Goal: Navigation & Orientation: Find specific page/section

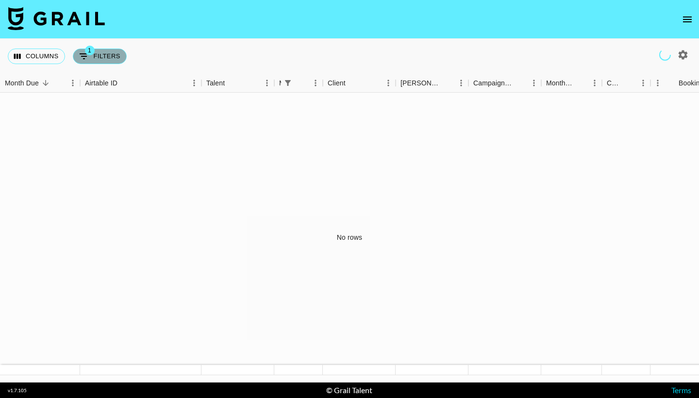
click at [90, 55] on button "1 Filters" at bounding box center [100, 57] width 54 height 16
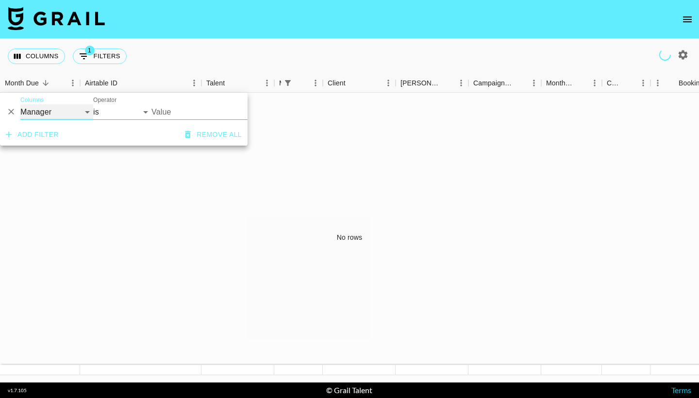
select select "clientId"
click at [309, 125] on div "No rows" at bounding box center [349, 238] width 699 height 290
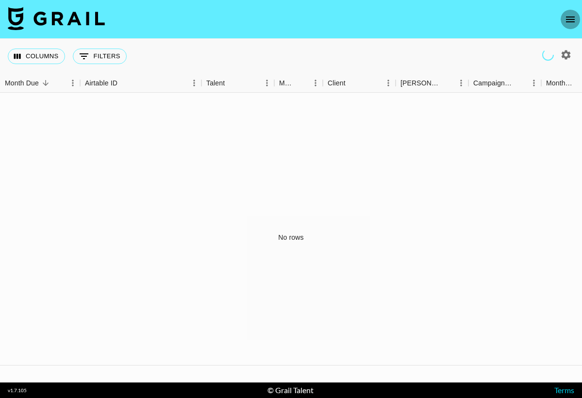
click at [570, 20] on icon "open drawer" at bounding box center [570, 20] width 12 height 12
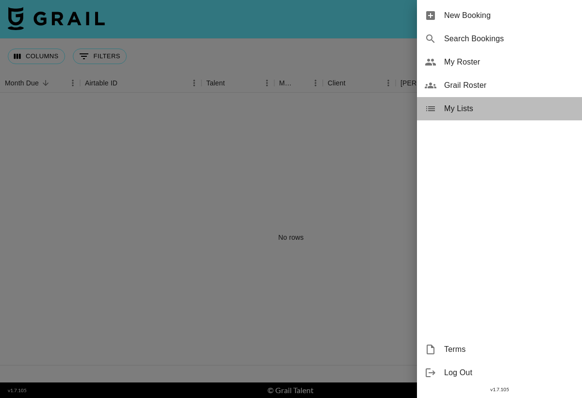
click at [497, 111] on span "My Lists" at bounding box center [509, 109] width 130 height 12
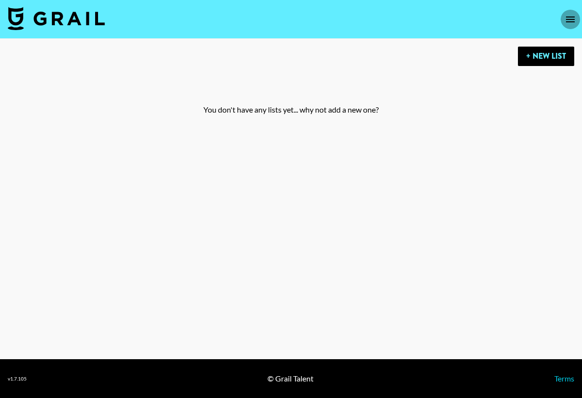
click at [566, 20] on icon "open drawer" at bounding box center [570, 20] width 12 height 12
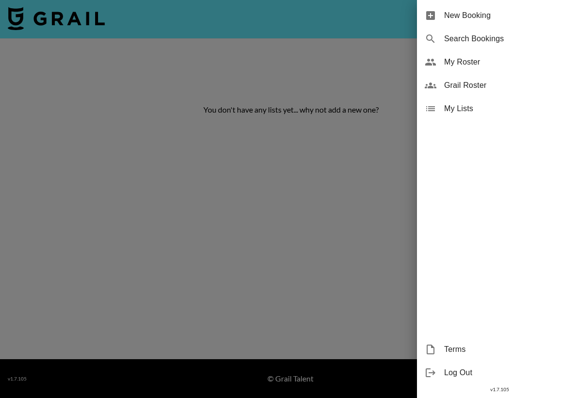
click at [514, 64] on span "My Roster" at bounding box center [509, 62] width 130 height 12
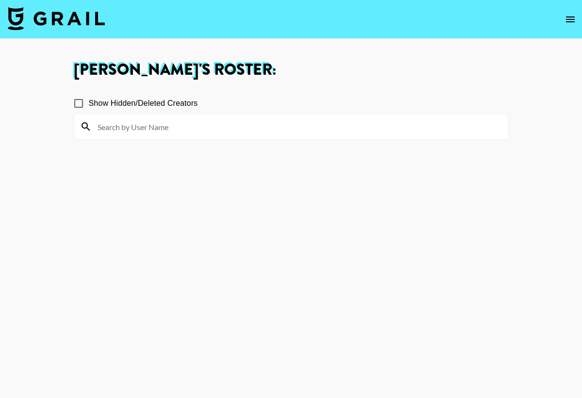
click at [571, 16] on icon "open drawer" at bounding box center [570, 19] width 9 height 6
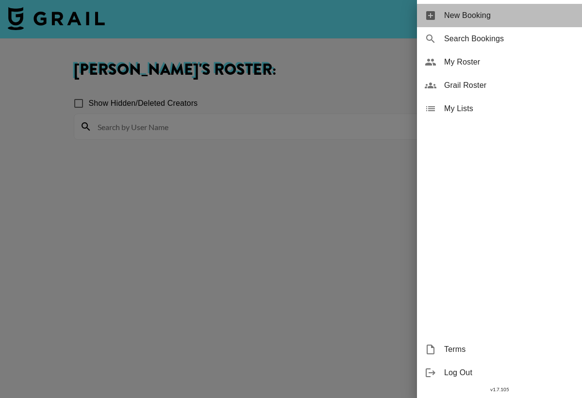
click at [533, 19] on span "New Booking" at bounding box center [509, 16] width 130 height 12
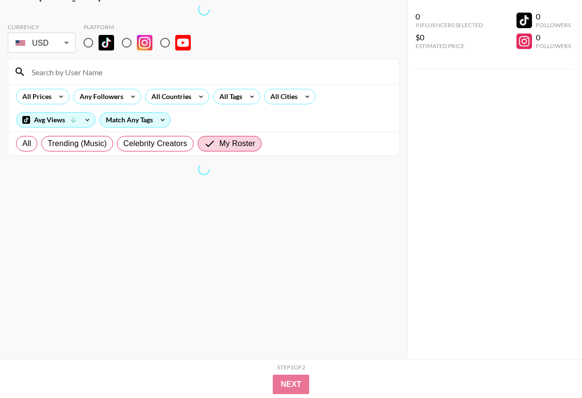
scroll to position [62, 0]
